Goal: Task Accomplishment & Management: Manage account settings

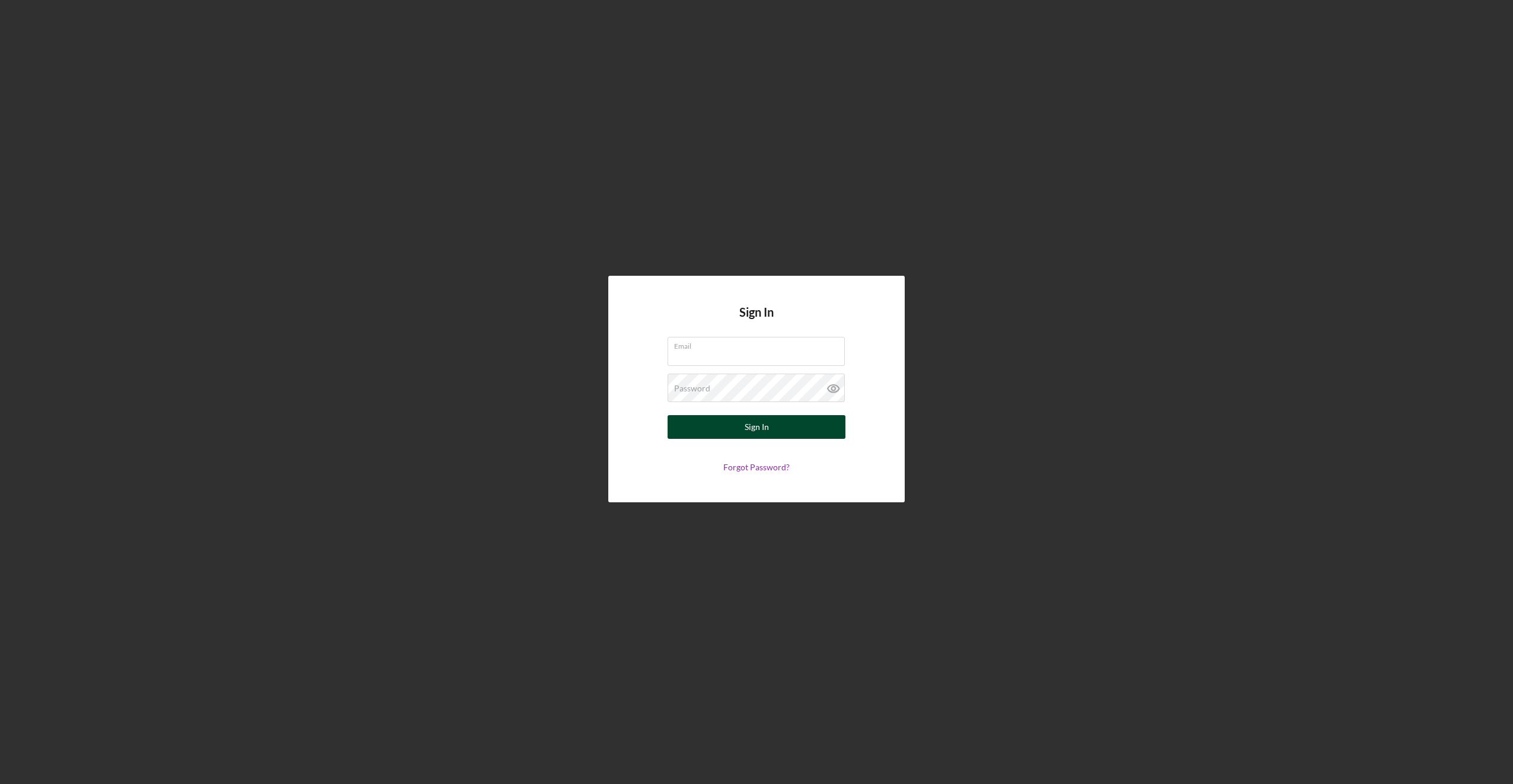
type input "[EMAIL_ADDRESS][DOMAIN_NAME]"
click at [707, 423] on button "Sign In" at bounding box center [756, 426] width 177 height 24
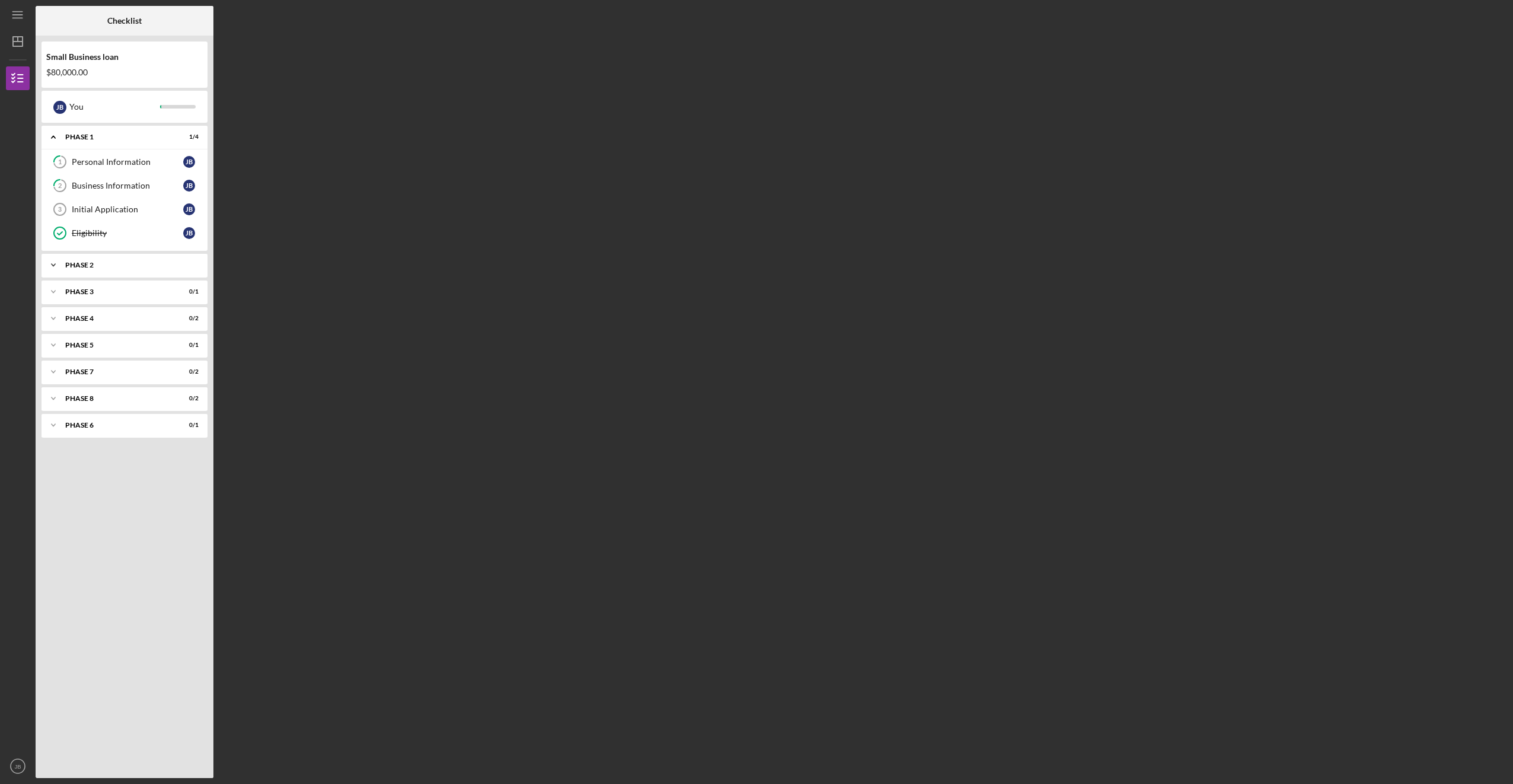
click at [122, 265] on div "Phase 2" at bounding box center [129, 264] width 127 height 7
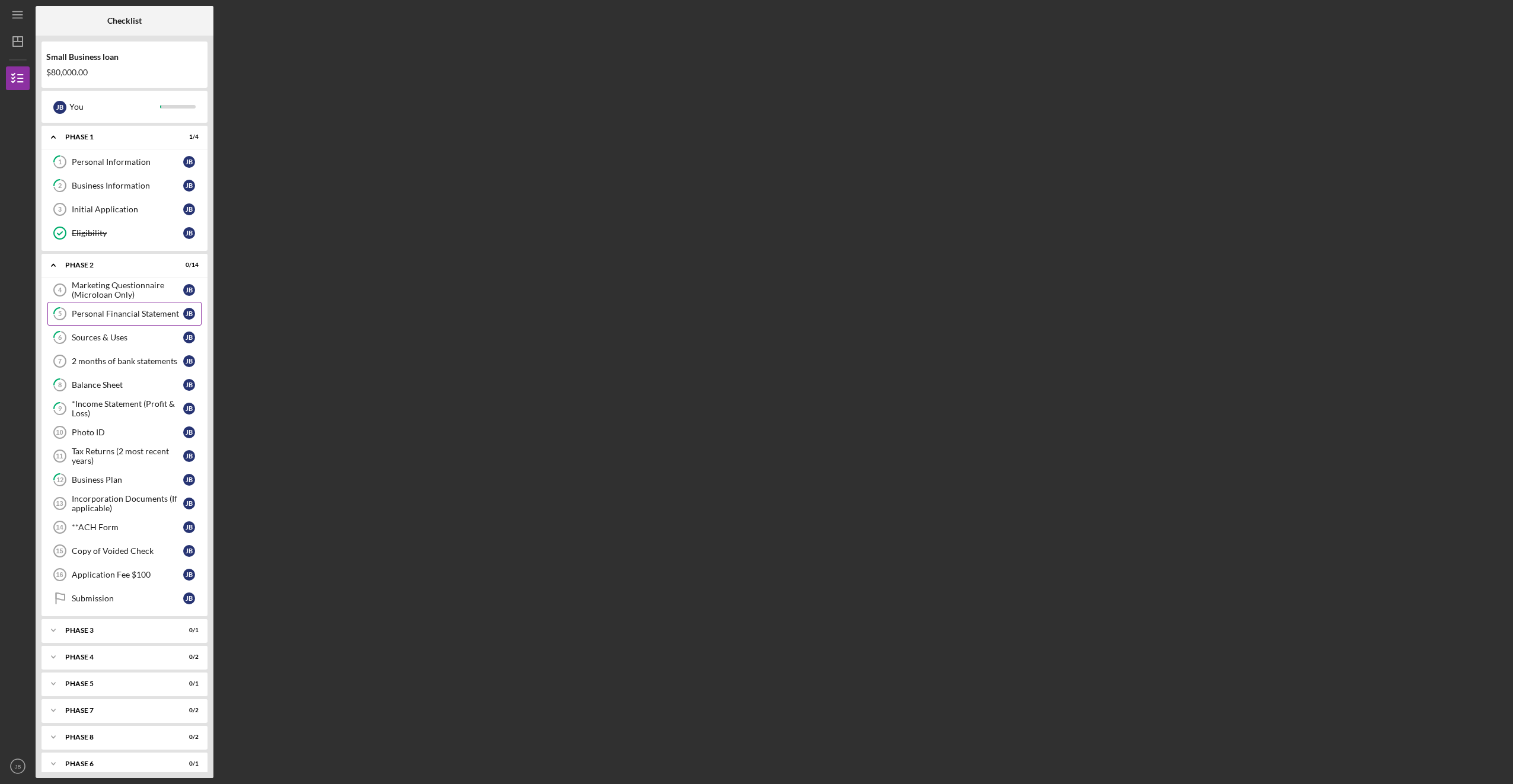
click at [105, 312] on div "Personal Financial Statement" at bounding box center [127, 313] width 112 height 10
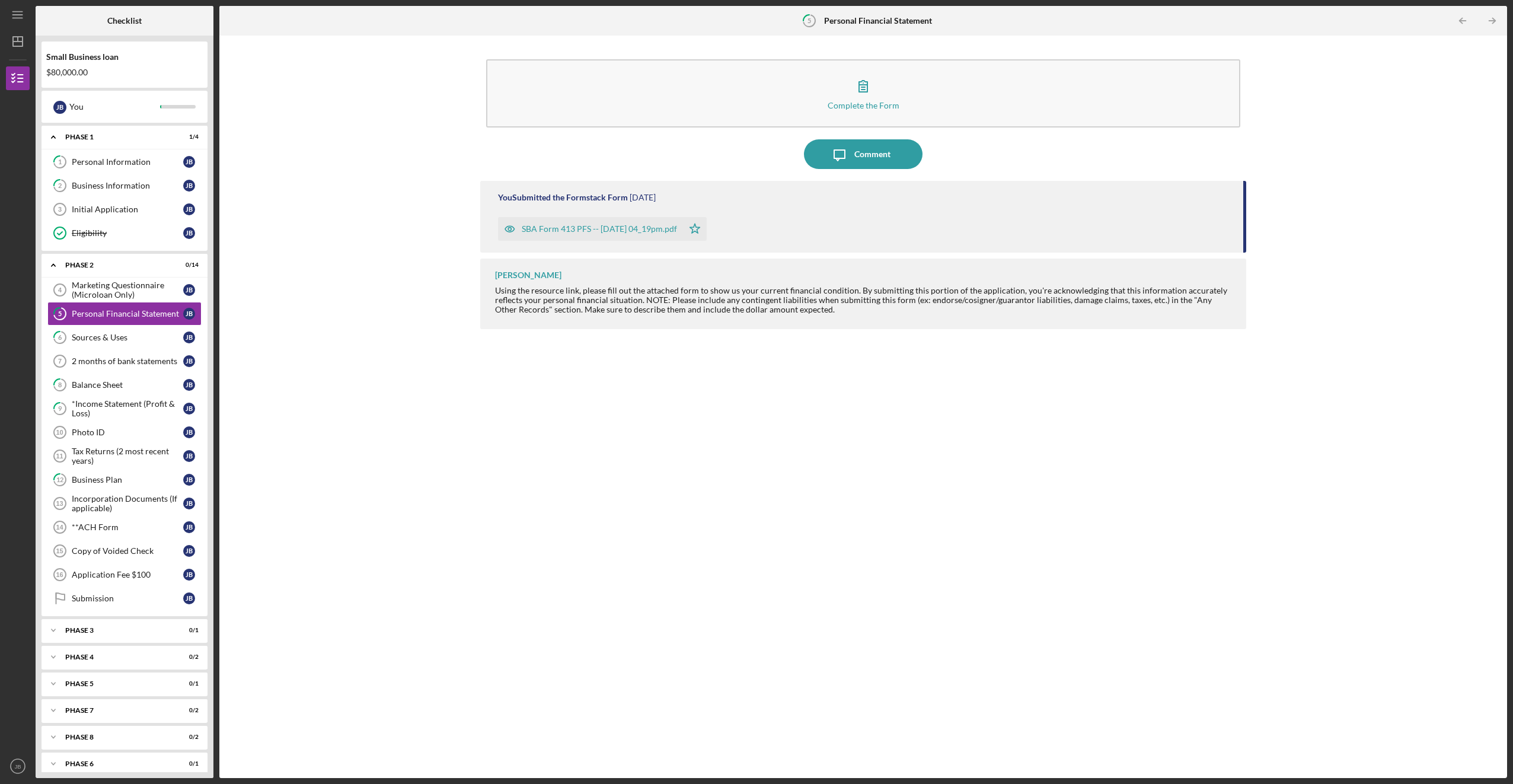
click at [586, 230] on div "SBA Form 413 PFS -- [DATE] 04_19pm.pdf" at bounding box center [599, 229] width 155 height 10
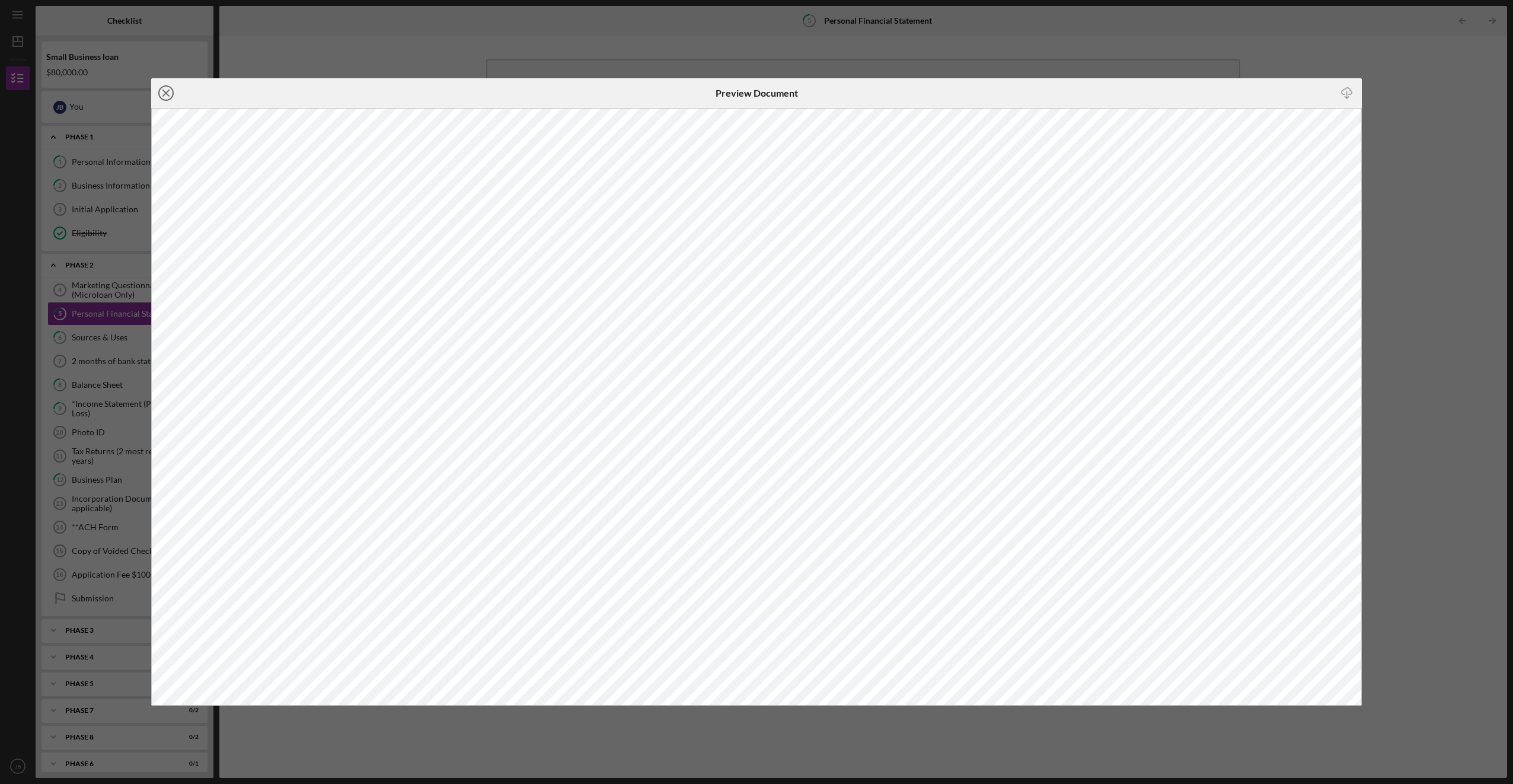
click at [169, 95] on line at bounding box center [166, 93] width 6 height 6
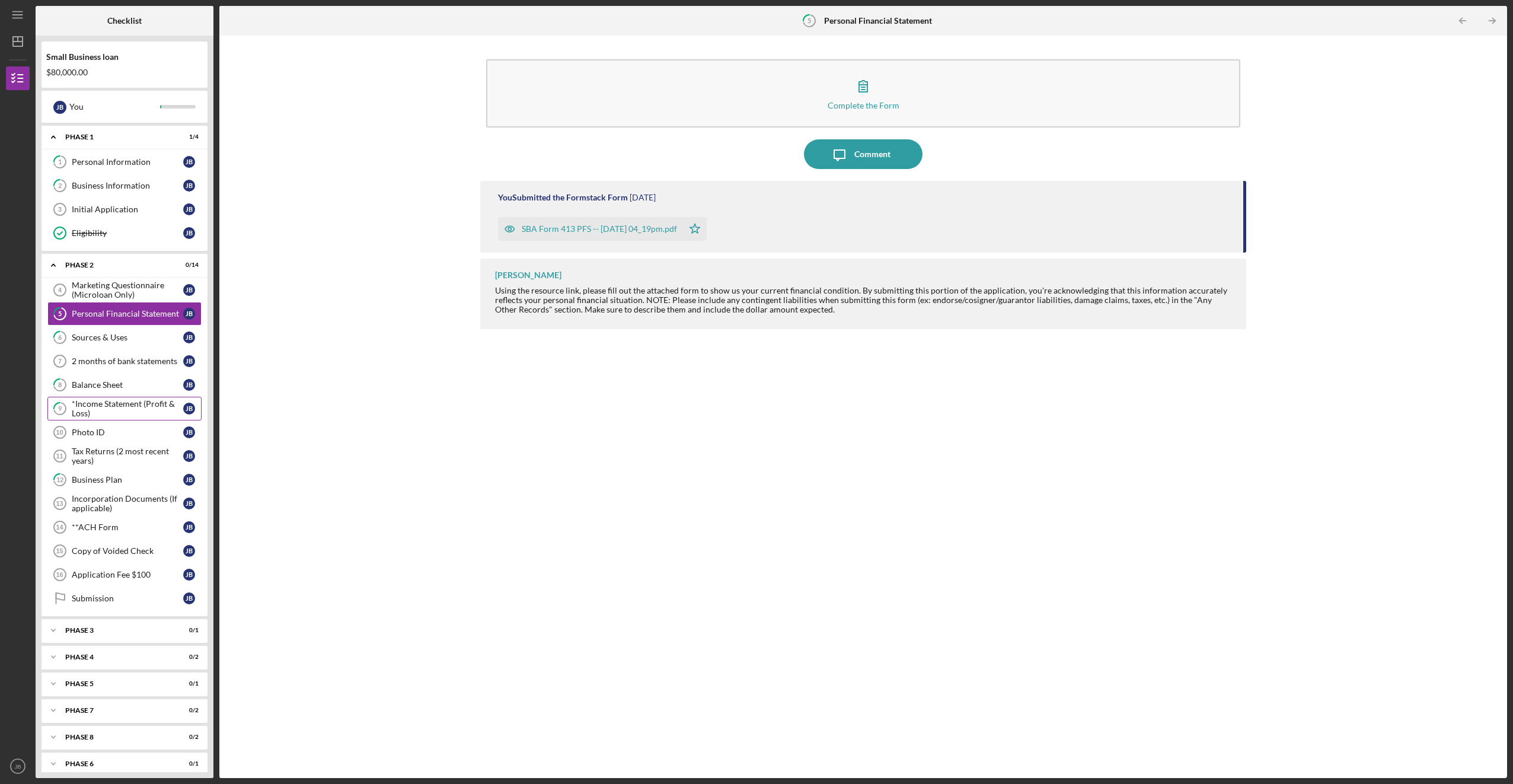
click at [122, 405] on div "*Income Statement (Profit & Loss)" at bounding box center [127, 409] width 112 height 19
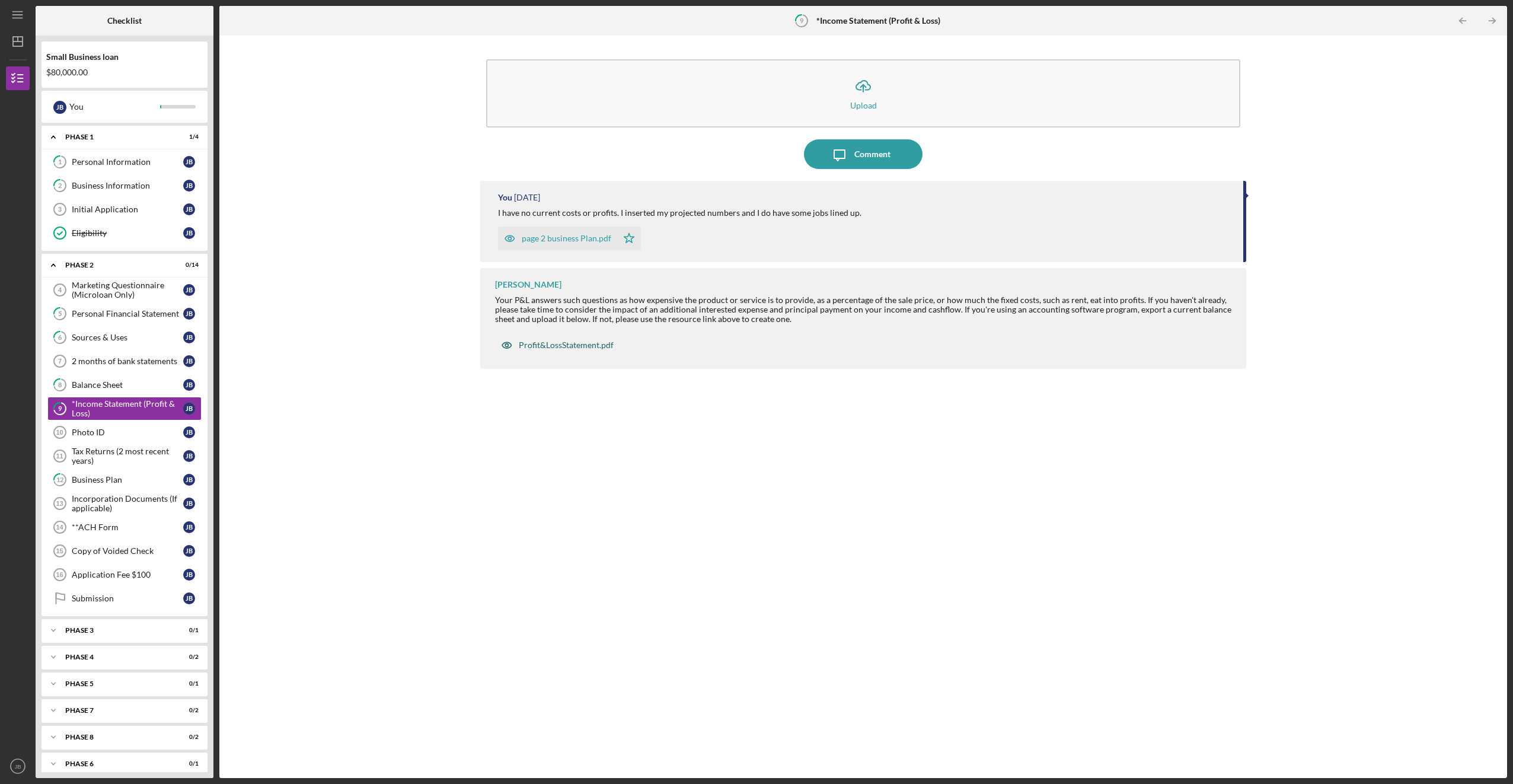
click at [547, 345] on div "Profit&LossStatement.pdf" at bounding box center [566, 345] width 95 height 10
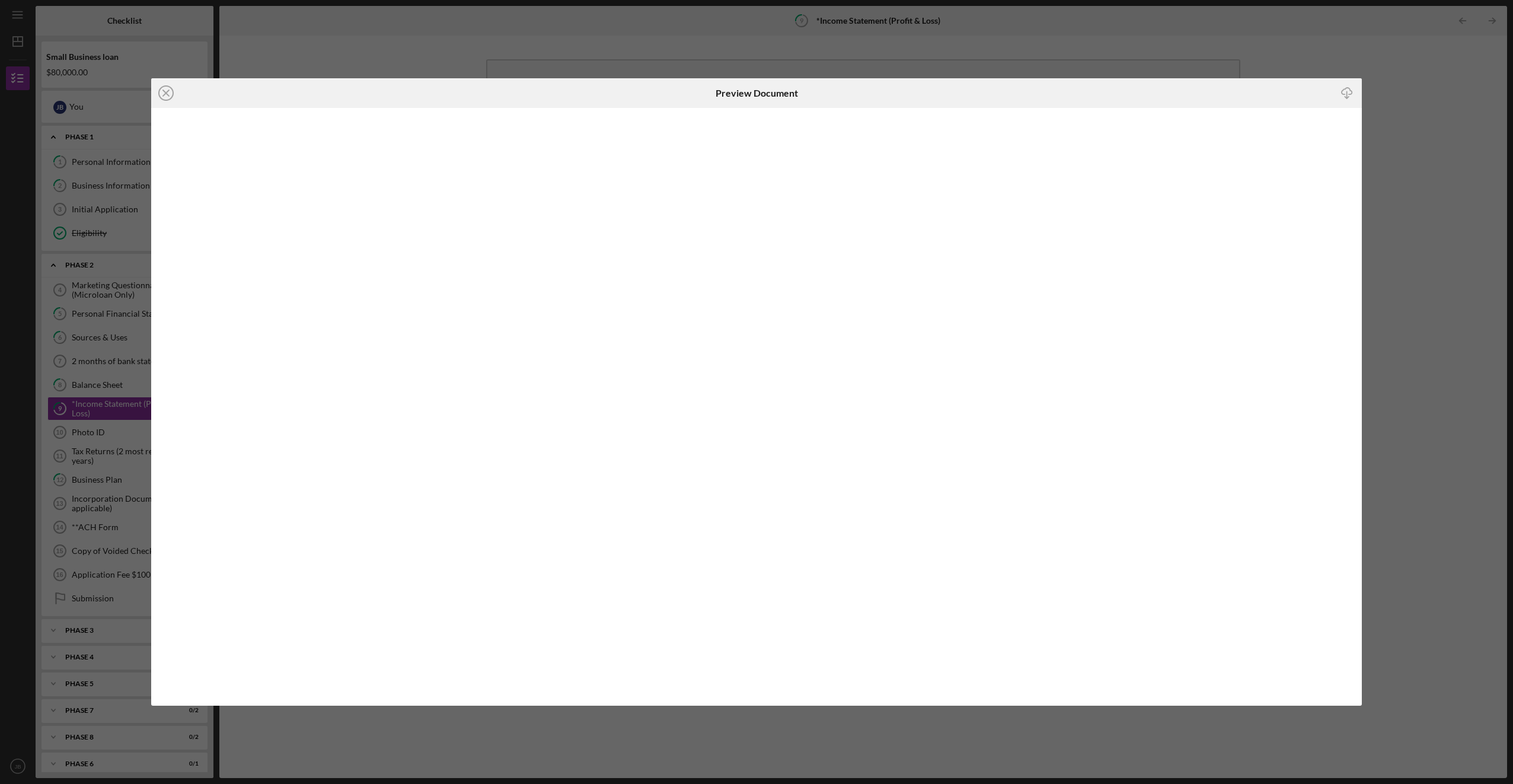
click at [1355, 89] on icon "Icon/Download" at bounding box center [1346, 94] width 27 height 27
click at [165, 89] on icon "Icon/Close" at bounding box center [166, 93] width 30 height 30
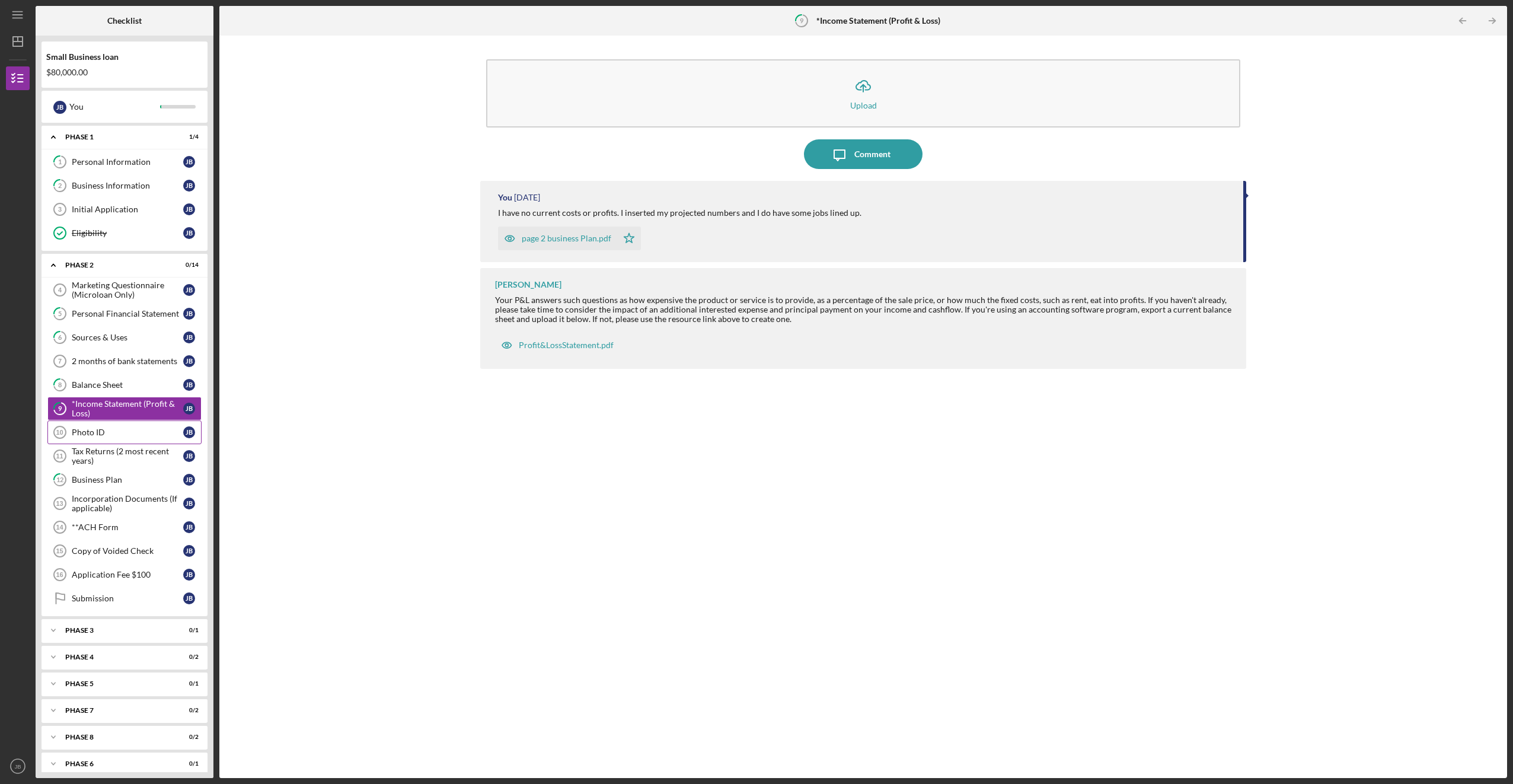
click at [123, 425] on link "Photo ID 10 Photo ID [PERSON_NAME]" at bounding box center [124, 432] width 154 height 24
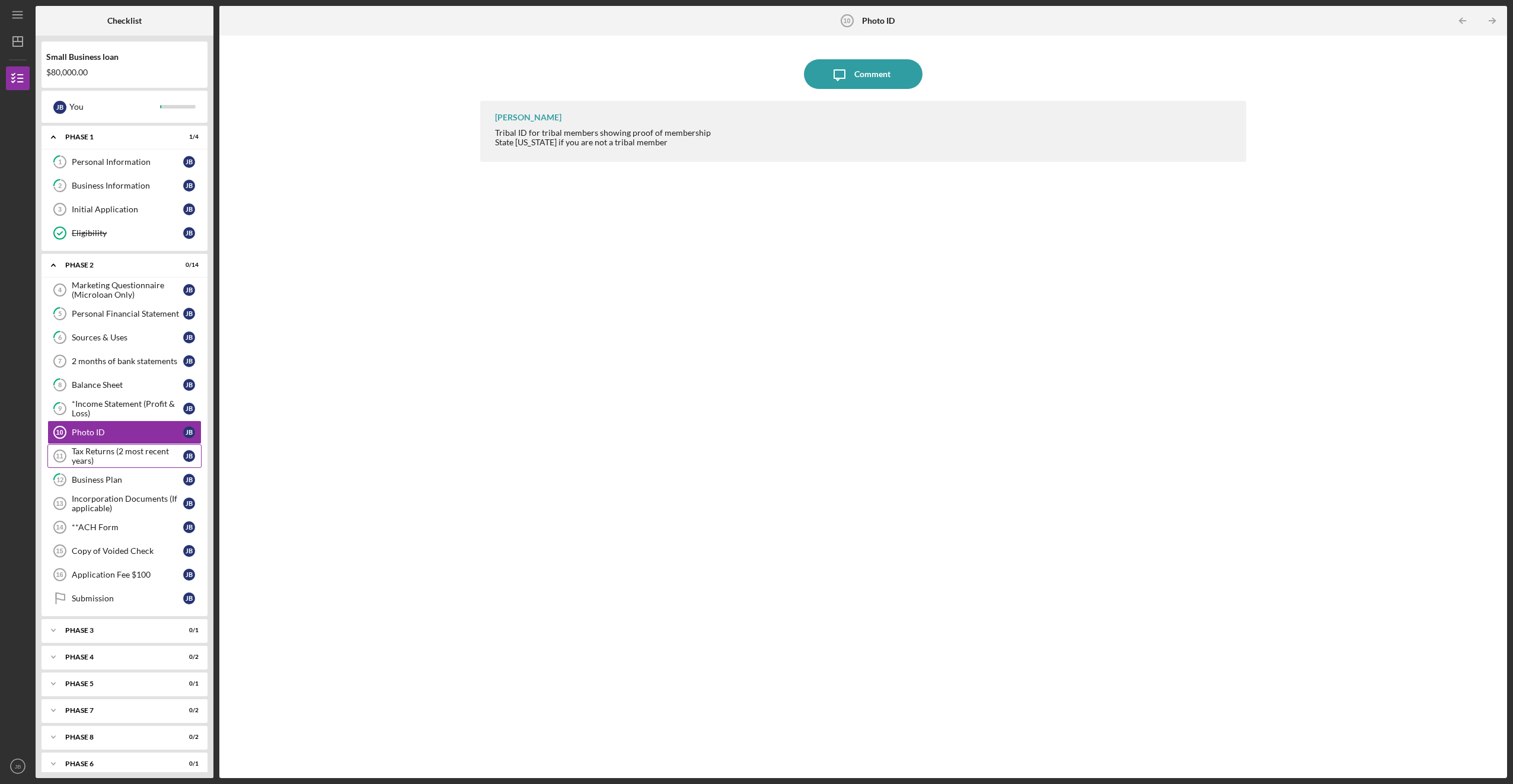
click at [113, 454] on div "Tax Returns (2 most recent years)" at bounding box center [127, 456] width 112 height 19
